Goal: Task Accomplishment & Management: Use online tool/utility

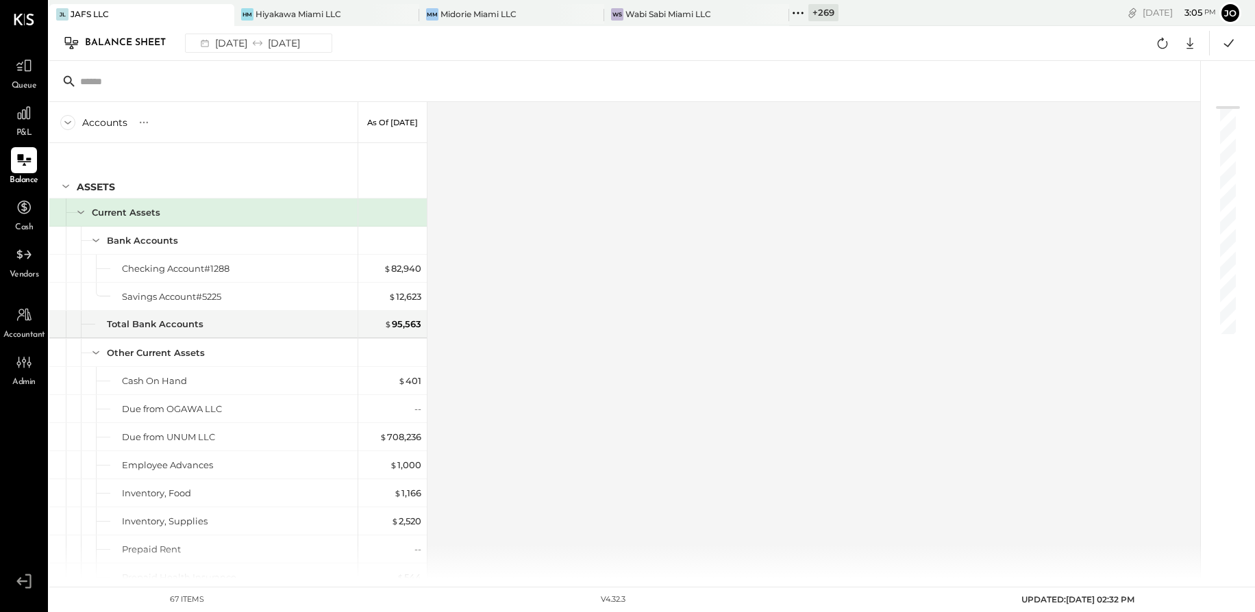
click at [795, 14] on icon at bounding box center [798, 13] width 18 height 18
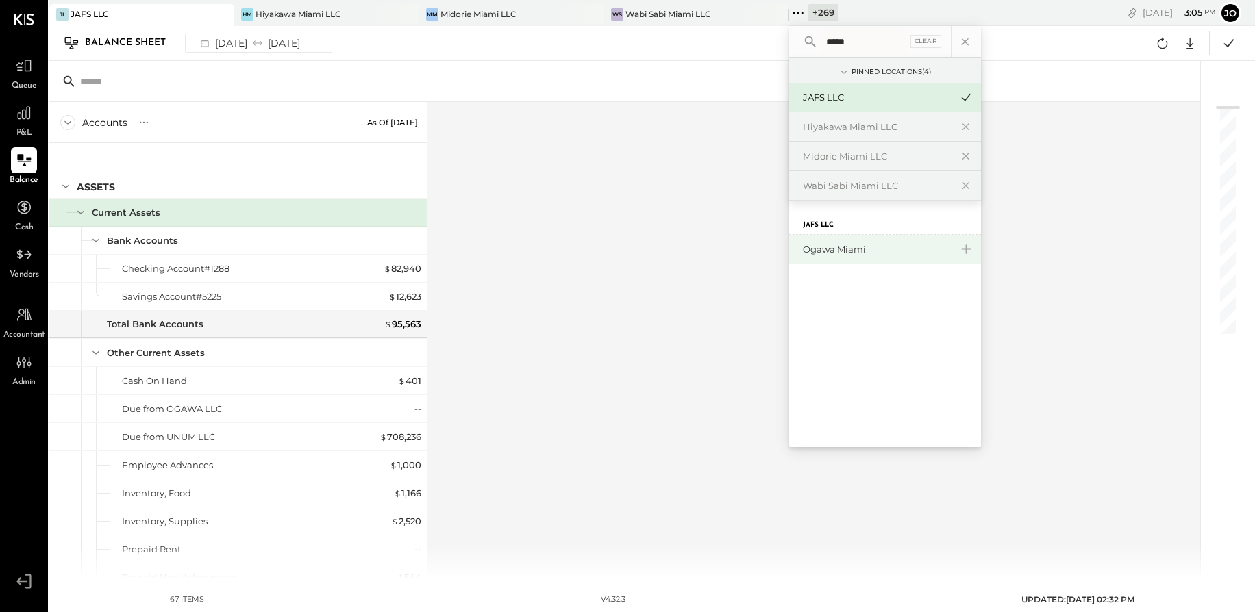
type input "*****"
click at [831, 240] on div "Ogawa Miami" at bounding box center [885, 249] width 192 height 29
click at [827, 247] on div "Ogawa Miami" at bounding box center [877, 249] width 148 height 13
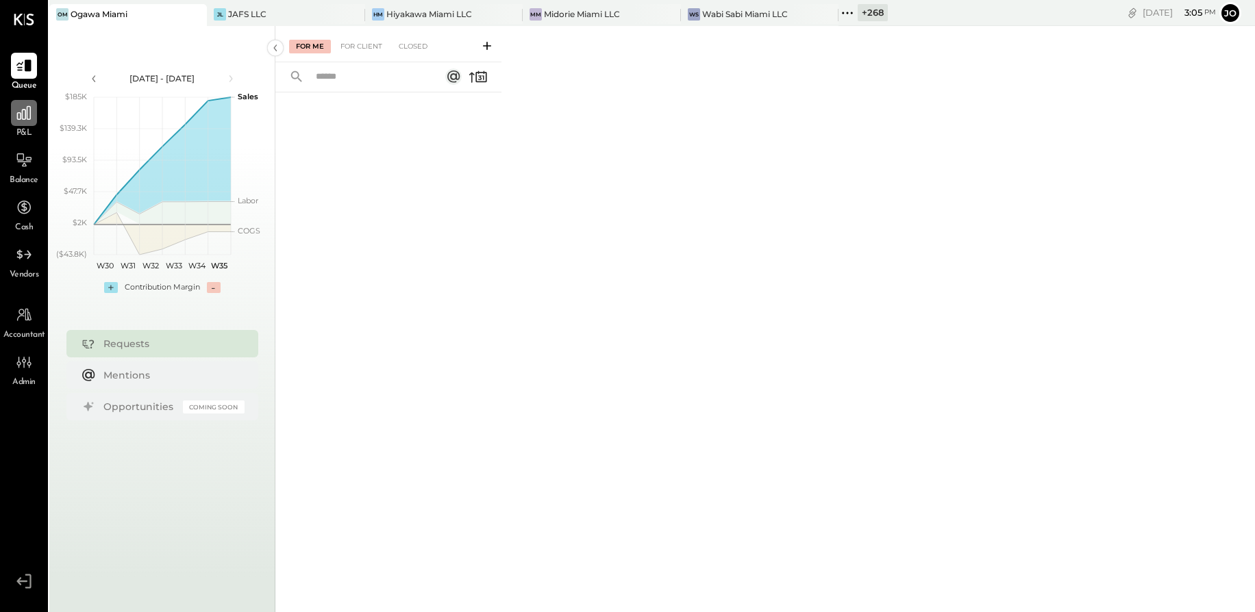
click at [21, 101] on div at bounding box center [24, 113] width 26 height 26
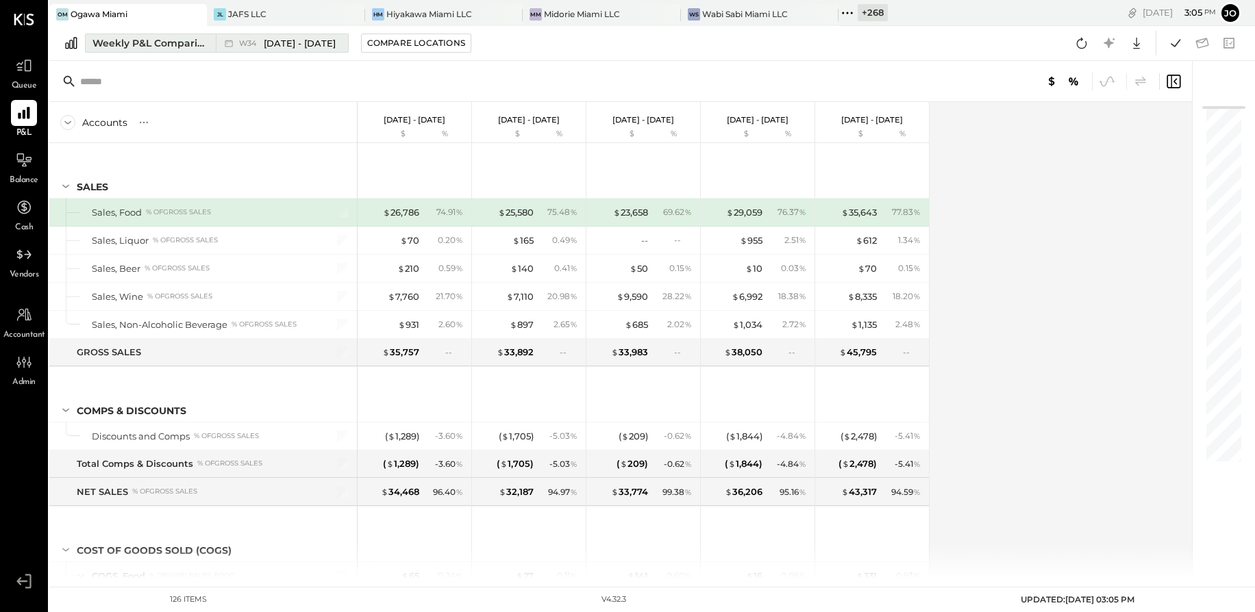
click at [182, 48] on div "Weekly P&L Comparison" at bounding box center [149, 43] width 115 height 14
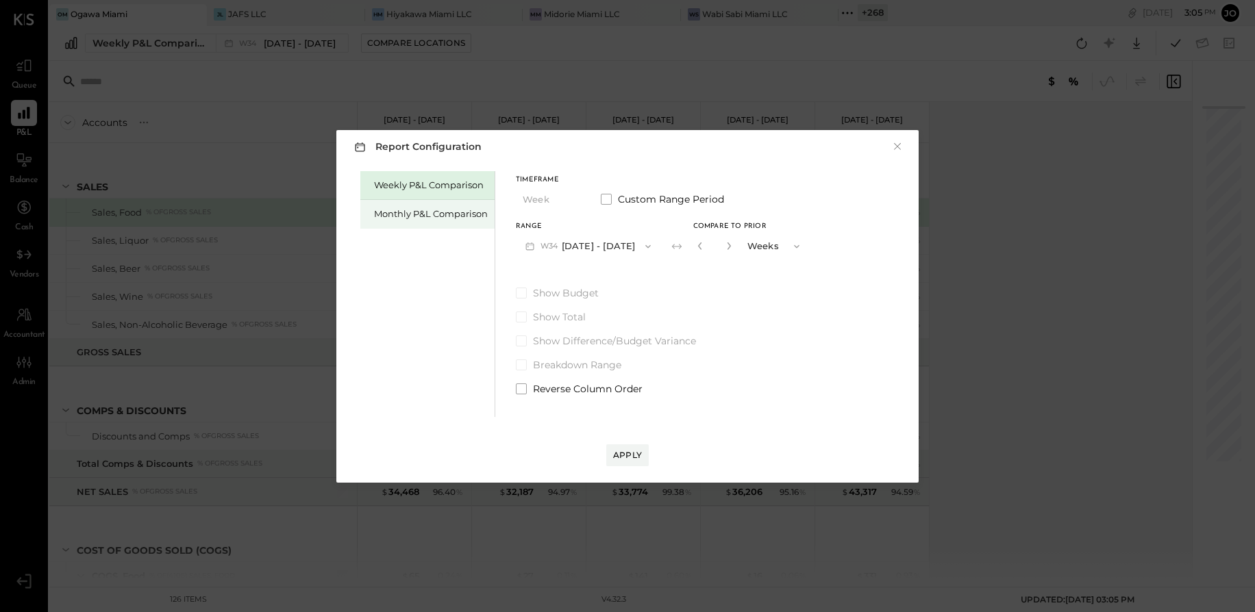
click at [482, 224] on div "Monthly P&L Comparison" at bounding box center [427, 214] width 134 height 29
click at [581, 250] on button "M08 [DATE] - [DATE]" at bounding box center [588, 246] width 145 height 25
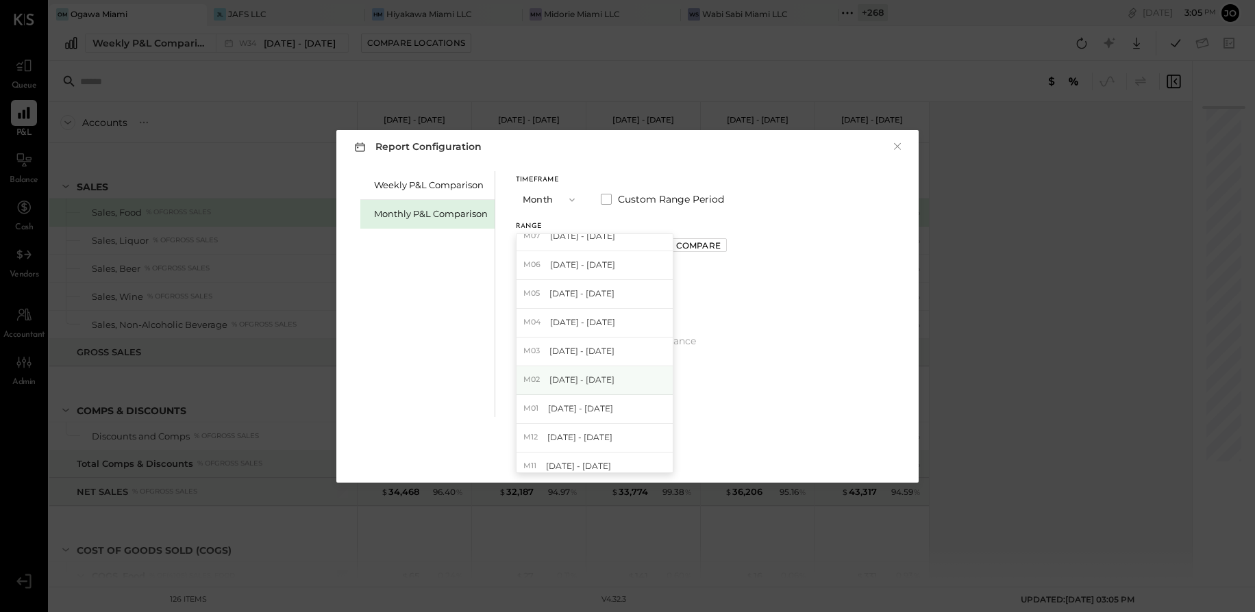
scroll to position [38, 0]
click at [554, 189] on button "Month" at bounding box center [550, 199] width 69 height 25
click at [553, 245] on div "YTD" at bounding box center [550, 248] width 67 height 25
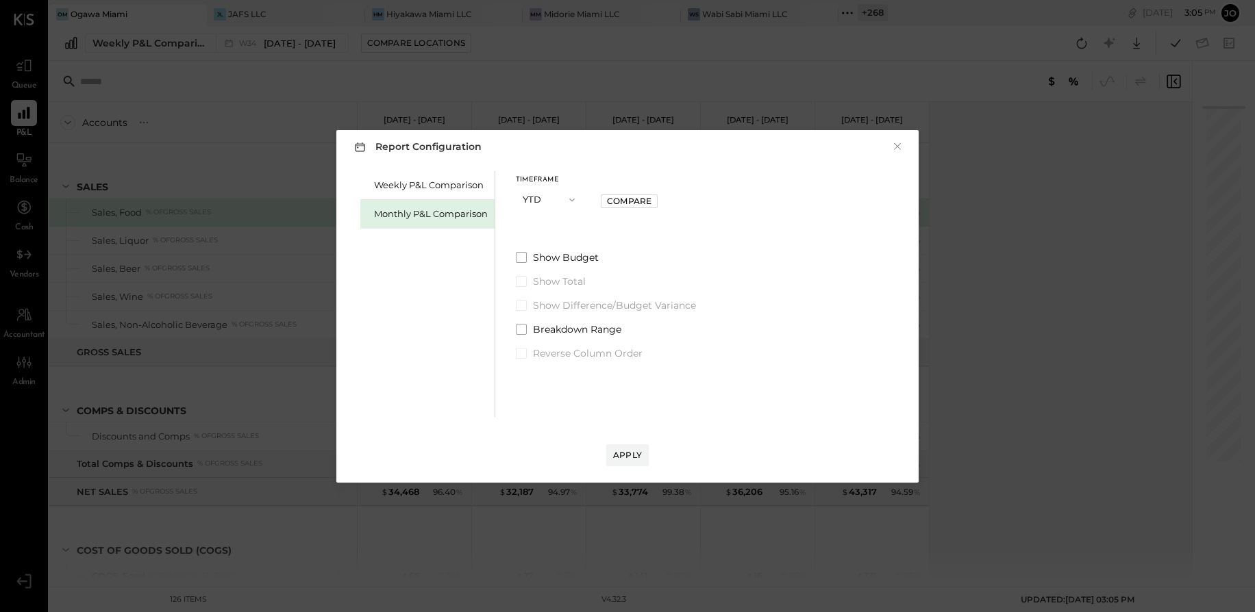
click at [556, 191] on button "YTD" at bounding box center [550, 199] width 69 height 25
click at [556, 263] on div "Year" at bounding box center [550, 273] width 67 height 25
click at [578, 245] on button "[DATE] - [DATE]" at bounding box center [588, 246] width 145 height 25
click at [582, 280] on span "[DATE] - [DATE]" at bounding box center [583, 277] width 65 height 12
click at [626, 443] on div "Apply" at bounding box center [627, 441] width 555 height 49
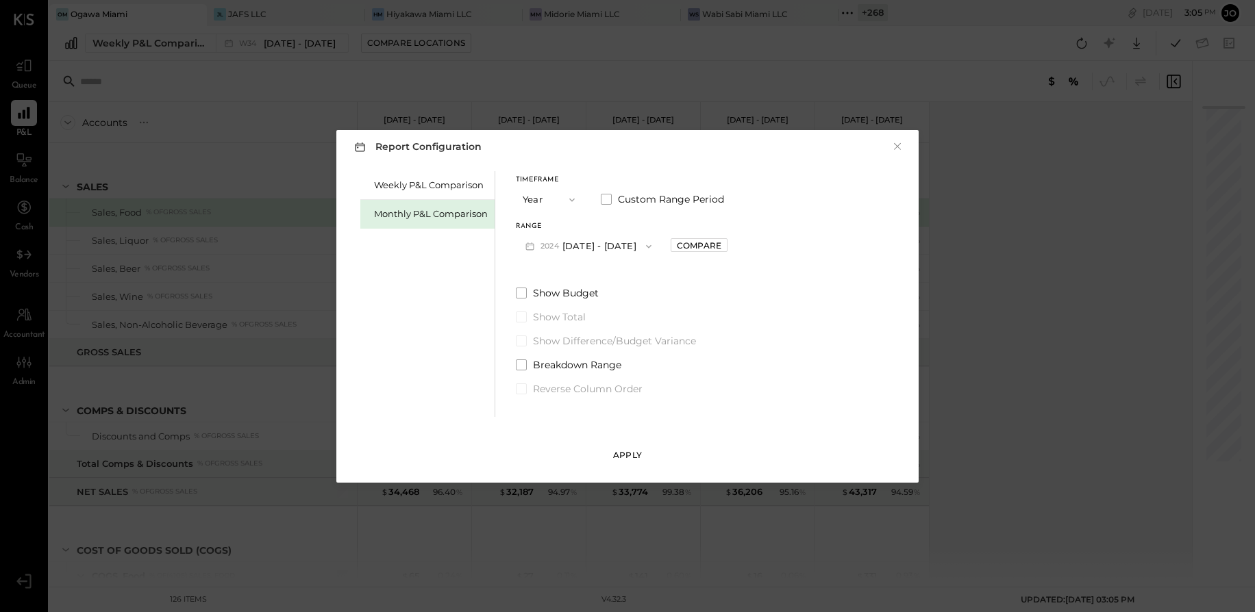
click at [626, 449] on div "Apply" at bounding box center [627, 455] width 29 height 12
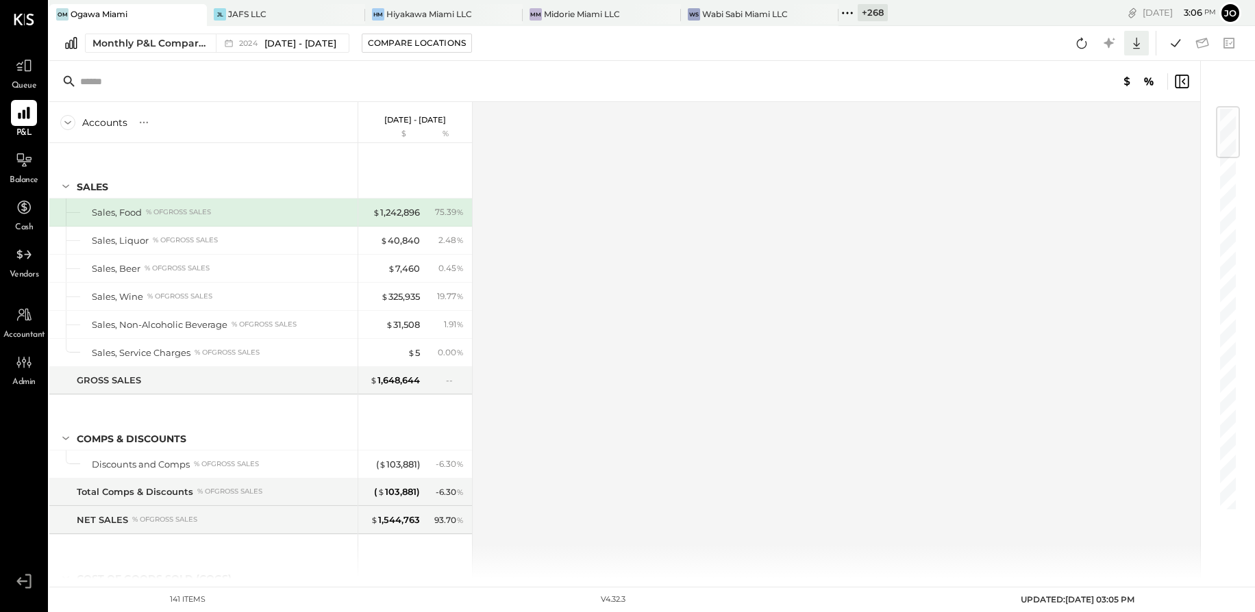
click at [1133, 41] on icon at bounding box center [1137, 43] width 18 height 18
click at [1109, 123] on div "Excel" at bounding box center [1094, 123] width 110 height 29
click at [15, 149] on div at bounding box center [24, 160] width 26 height 26
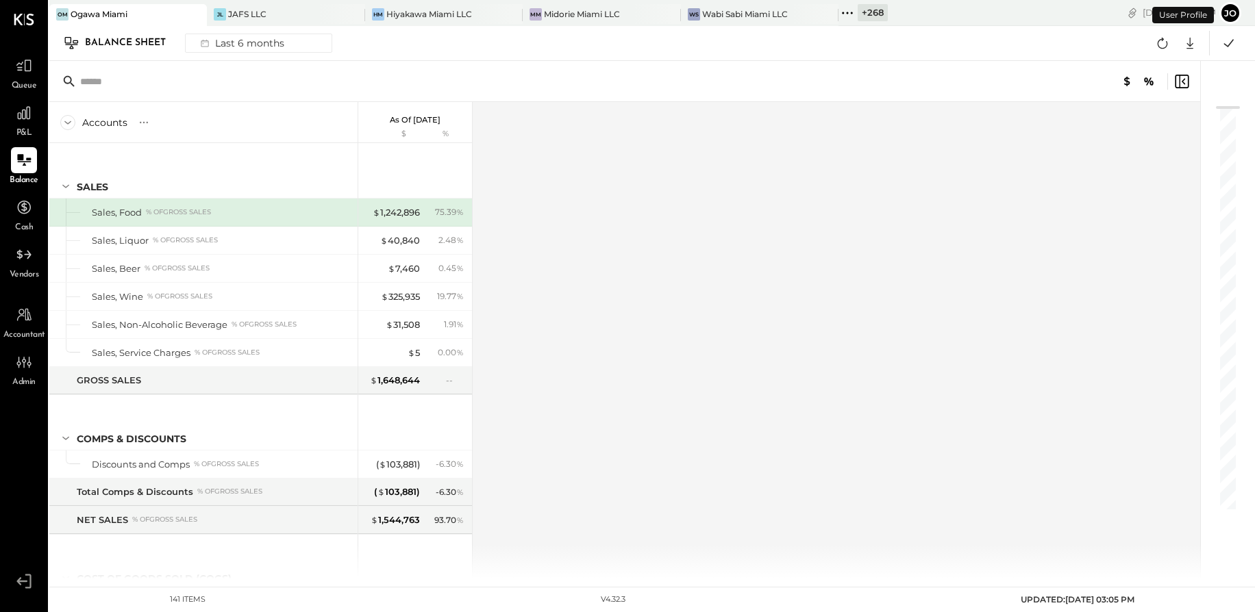
click at [250, 57] on div "Balance Sheet Last 6 months Google Sheets Excel" at bounding box center [652, 43] width 1206 height 35
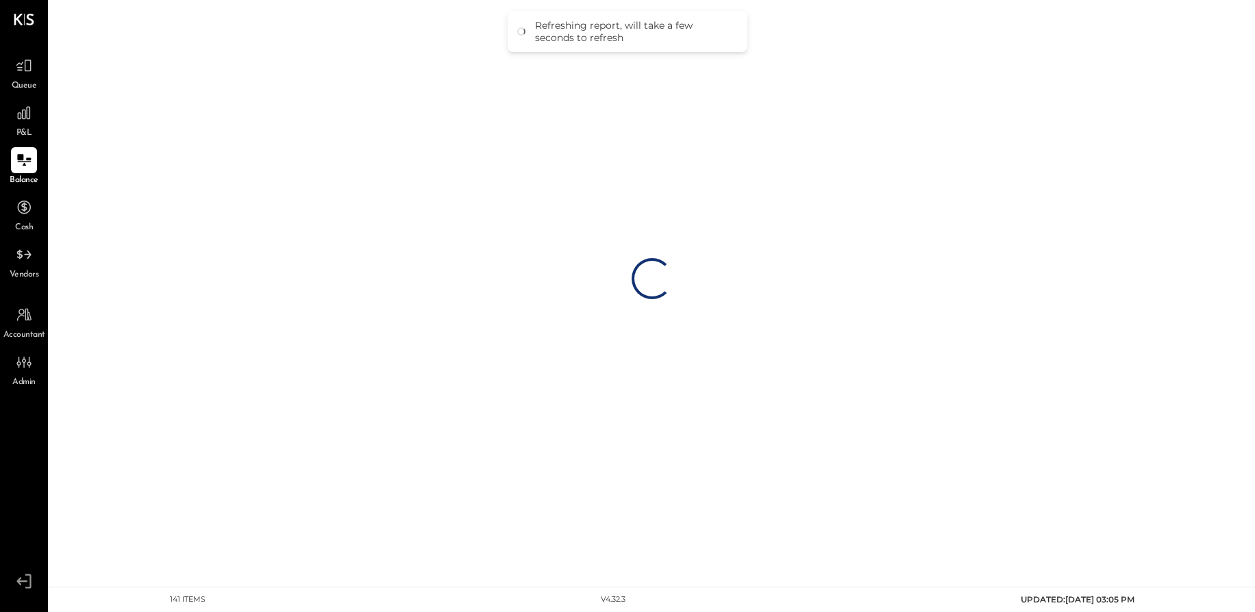
click at [251, 42] on div "Loading…" at bounding box center [652, 279] width 1206 height 558
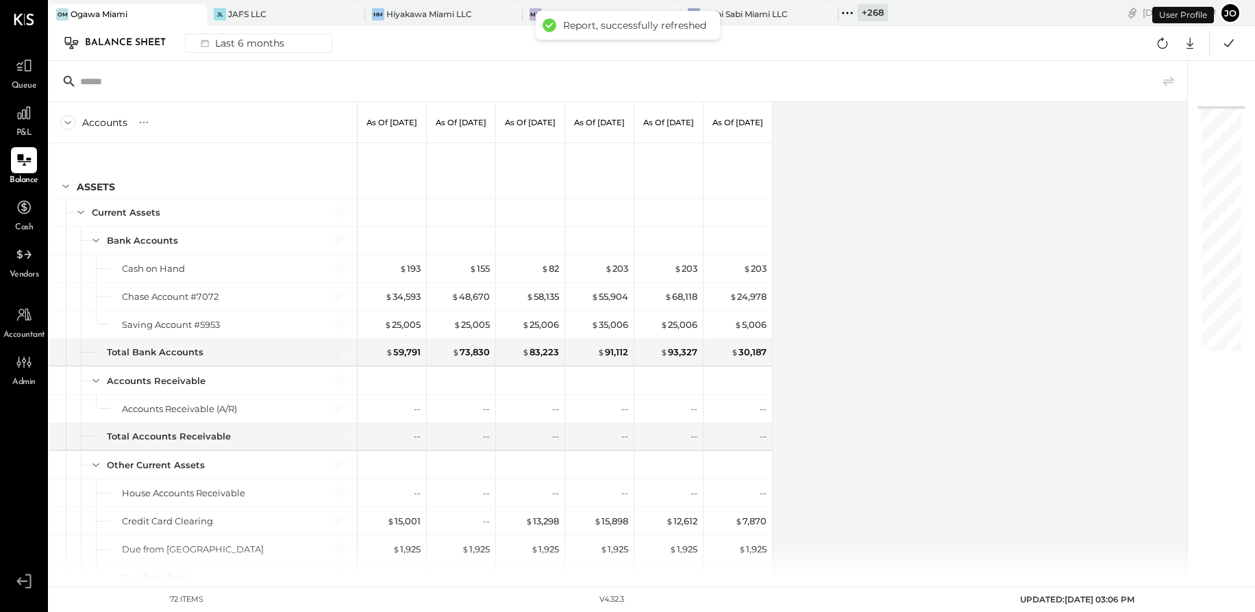
click at [251, 42] on div "Last 6 months" at bounding box center [241, 43] width 97 height 18
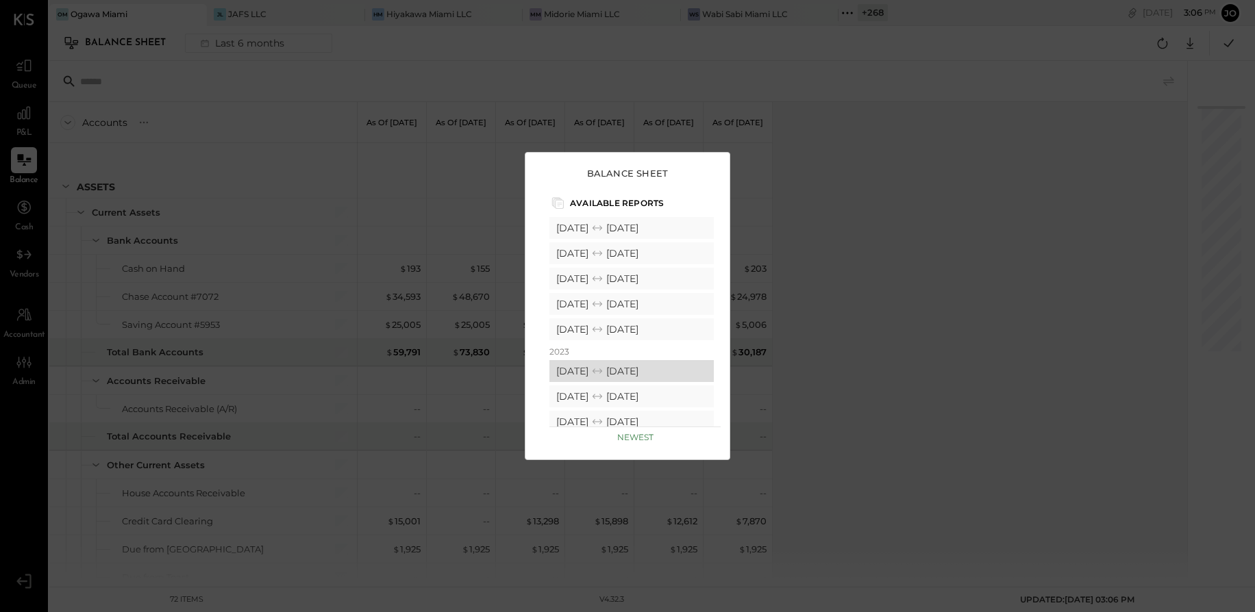
scroll to position [247, 0]
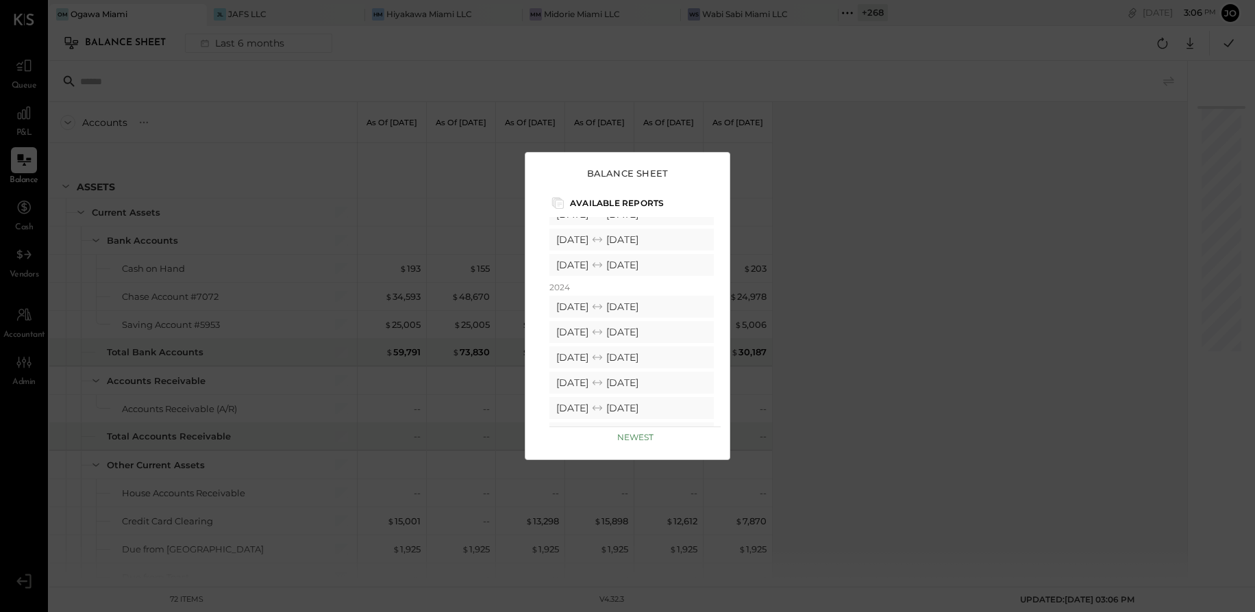
click at [632, 306] on div "[DATE] [DATE]" at bounding box center [631, 307] width 164 height 22
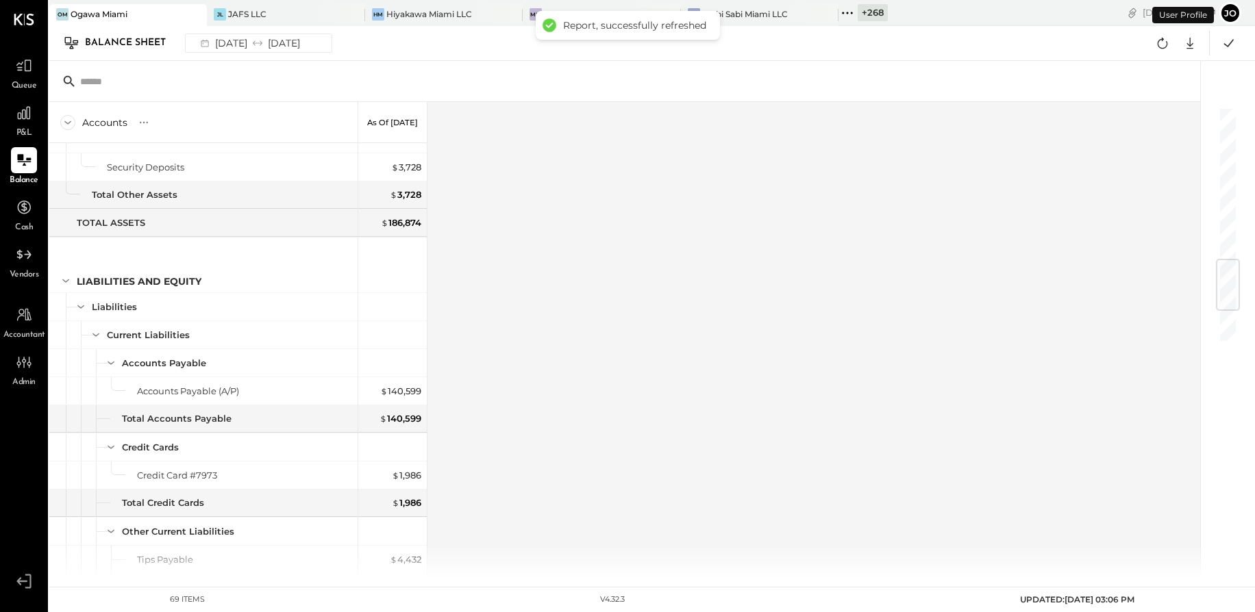
scroll to position [1526, 0]
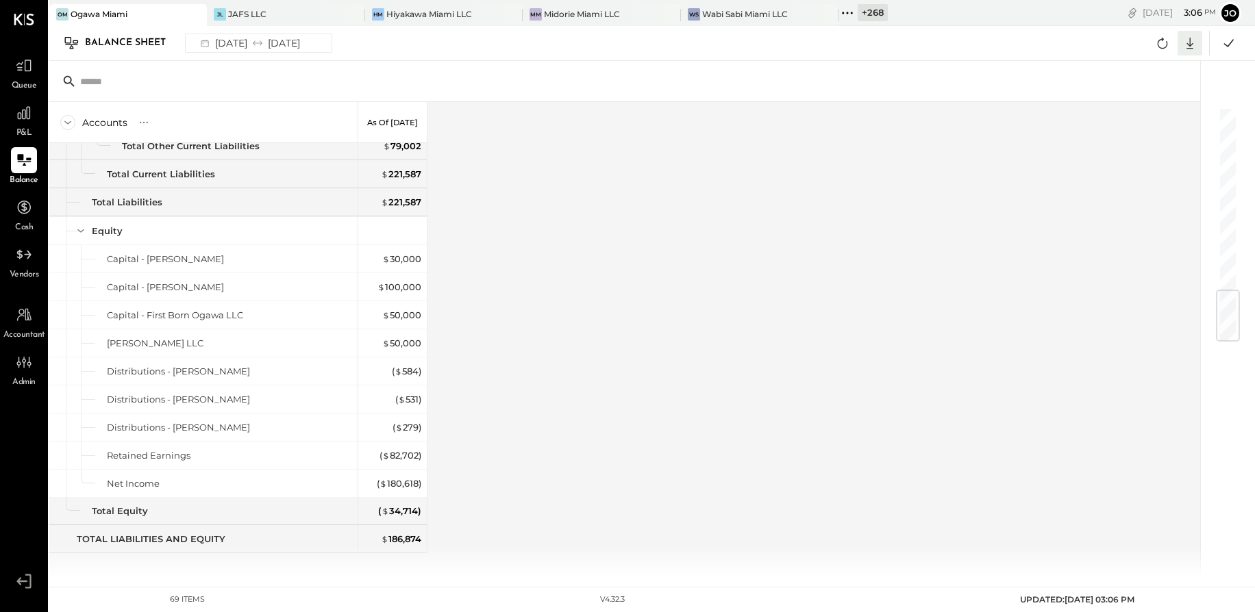
click at [1186, 42] on icon at bounding box center [1190, 43] width 18 height 18
click at [1174, 118] on div "Excel" at bounding box center [1148, 123] width 110 height 29
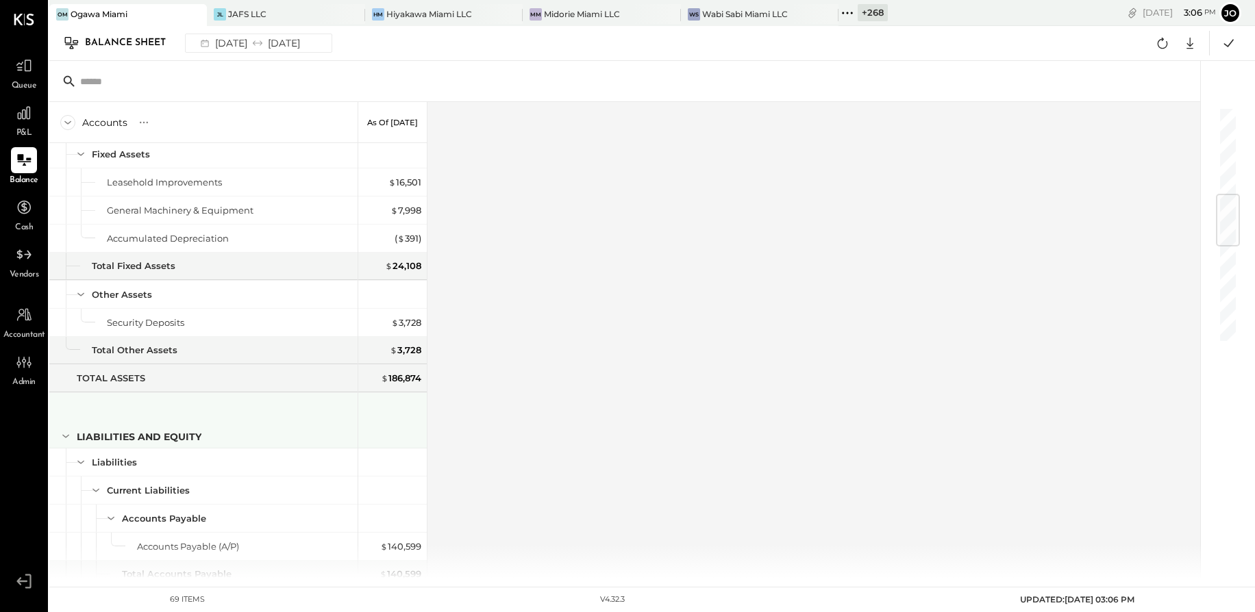
scroll to position [731, 0]
